Goal: Task Accomplishment & Management: Manage account settings

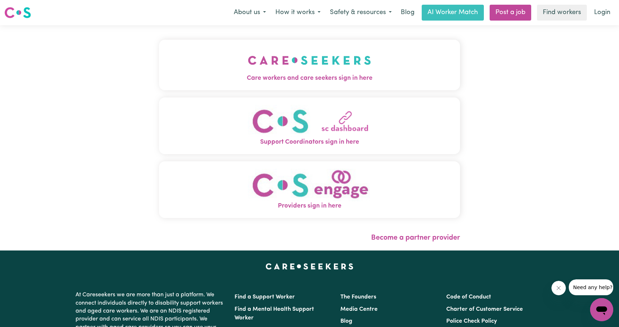
click at [365, 135] on img "Support Coordinators sign in here" at bounding box center [309, 121] width 123 height 33
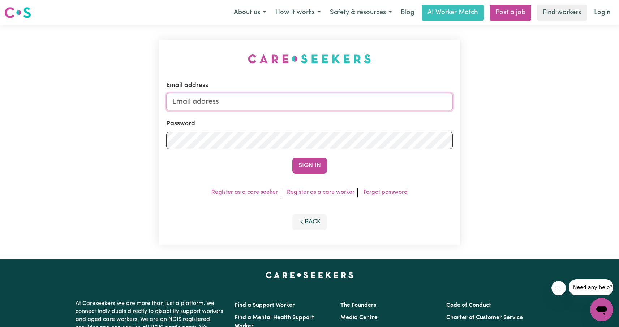
type input "[EMAIL_ADDRESS][DOMAIN_NAME]"
click at [306, 168] on button "Sign In" at bounding box center [309, 166] width 35 height 16
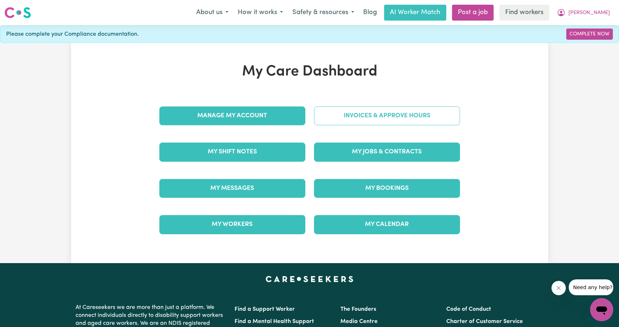
click at [396, 113] on link "Invoices & Approve Hours" at bounding box center [387, 116] width 146 height 19
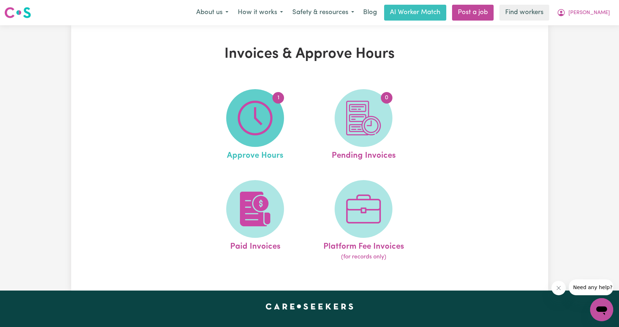
click at [265, 123] on img at bounding box center [255, 118] width 35 height 35
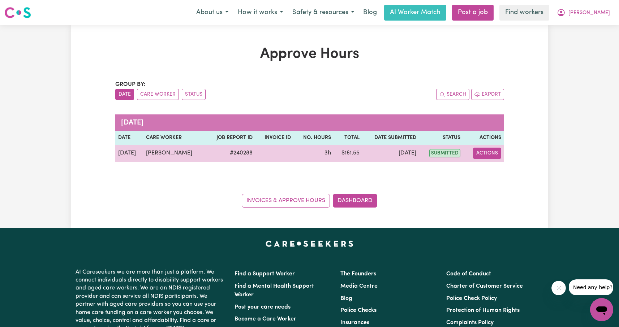
click at [491, 154] on button "Actions" at bounding box center [487, 153] width 28 height 11
click at [490, 152] on button "Actions" at bounding box center [487, 153] width 28 height 11
click at [446, 153] on span "submitted" at bounding box center [444, 153] width 31 height 8
click at [488, 153] on button "Actions" at bounding box center [487, 153] width 28 height 11
click at [499, 170] on link "View Job Report" at bounding box center [504, 170] width 62 height 14
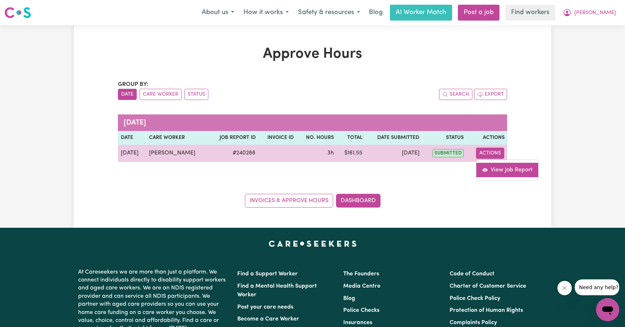
select select "pm"
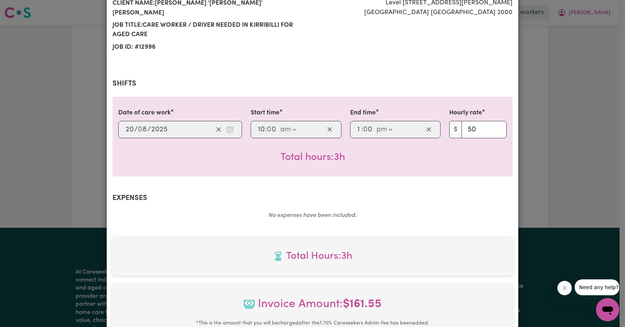
scroll to position [237, 0]
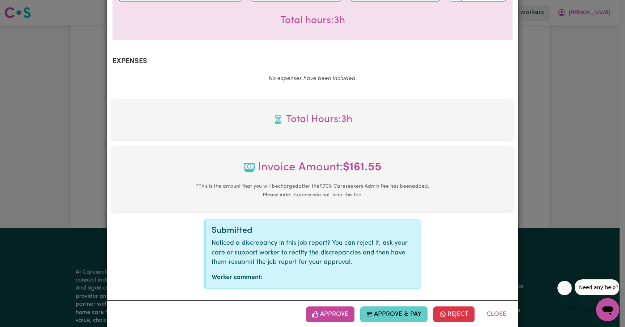
click at [380, 307] on button "Approve & Pay" at bounding box center [394, 315] width 68 height 16
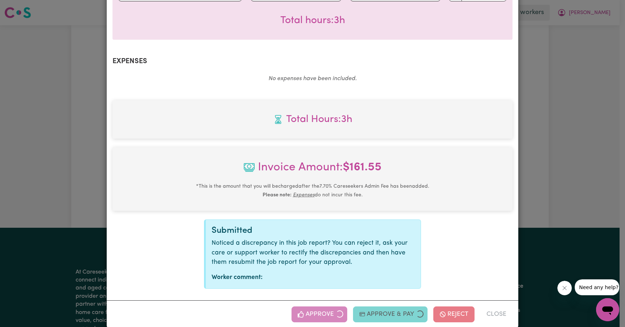
select select "card_1Q4C9AB2z0xKyepBSLLLMy0l"
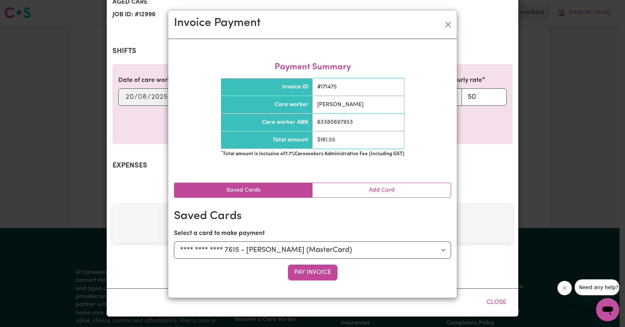
scroll to position [121, 0]
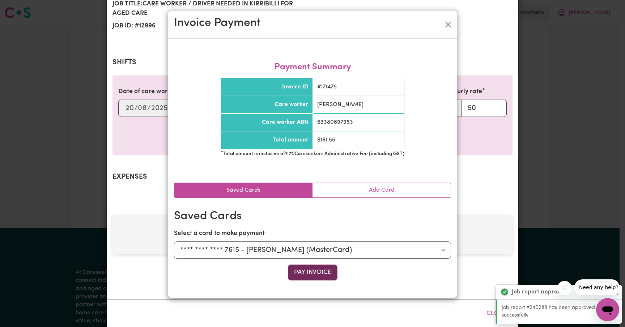
click at [323, 273] on button "Pay Invoice" at bounding box center [313, 273] width 50 height 16
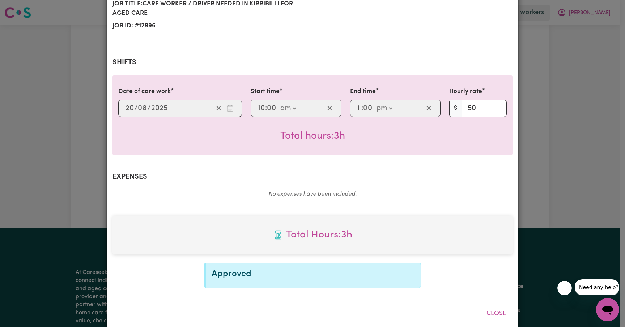
scroll to position [0, 0]
